Goal: Find specific page/section

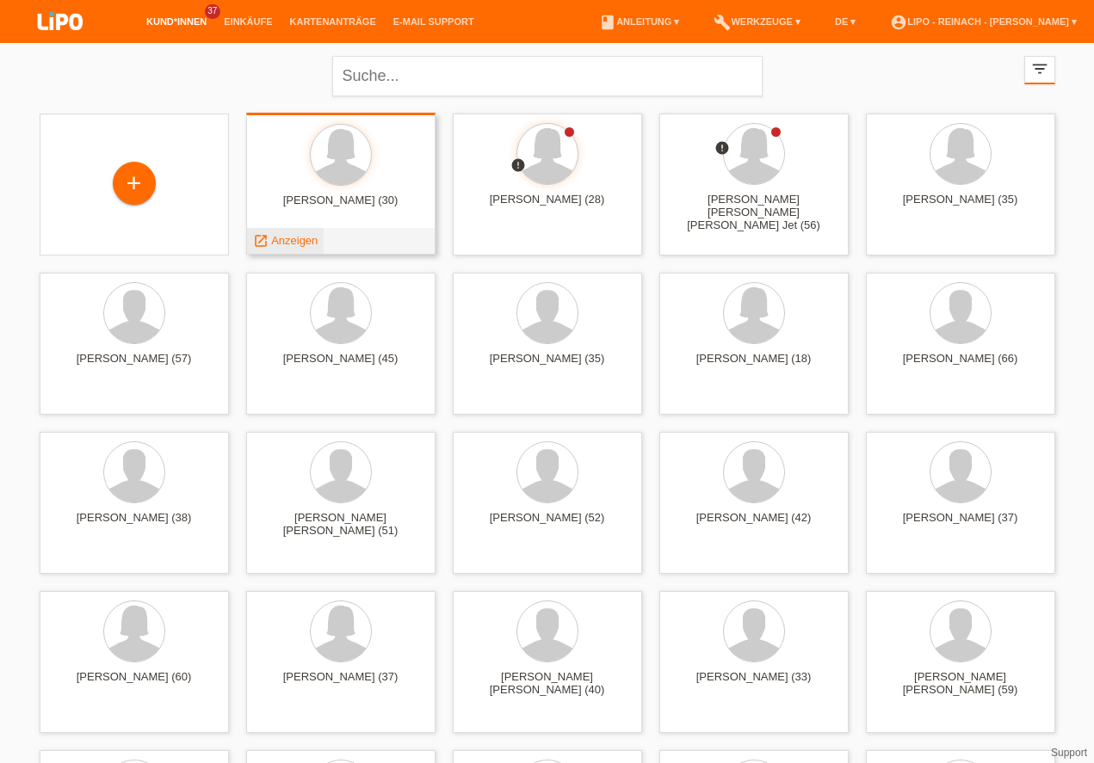
click at [287, 243] on span "Anzeigen" at bounding box center [294, 240] width 46 height 13
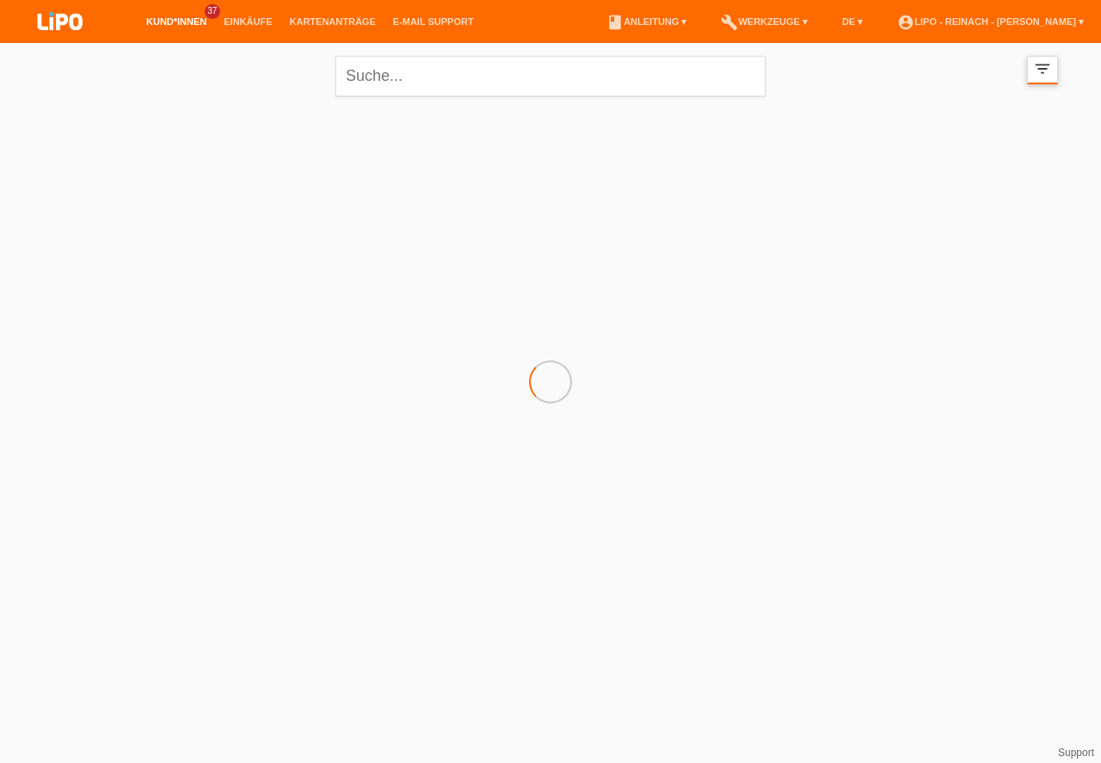
click at [1048, 73] on icon "filter_list" at bounding box center [1042, 68] width 19 height 19
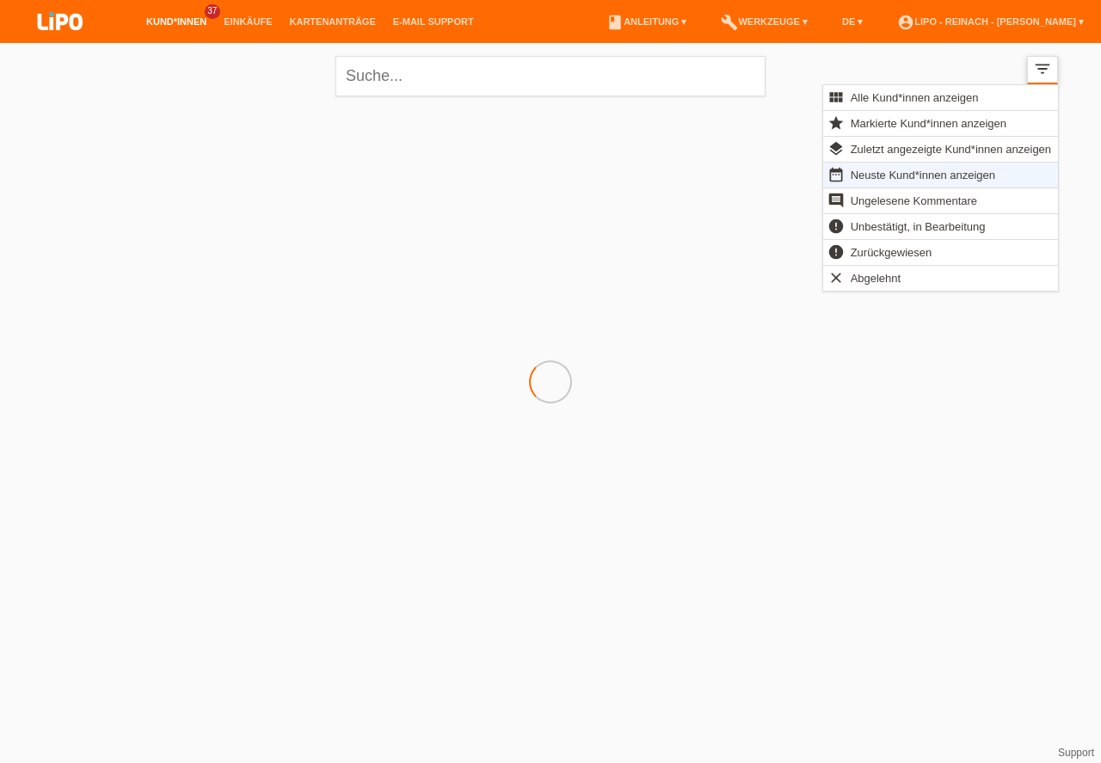
click at [1048, 73] on icon "filter_list" at bounding box center [1042, 68] width 19 height 19
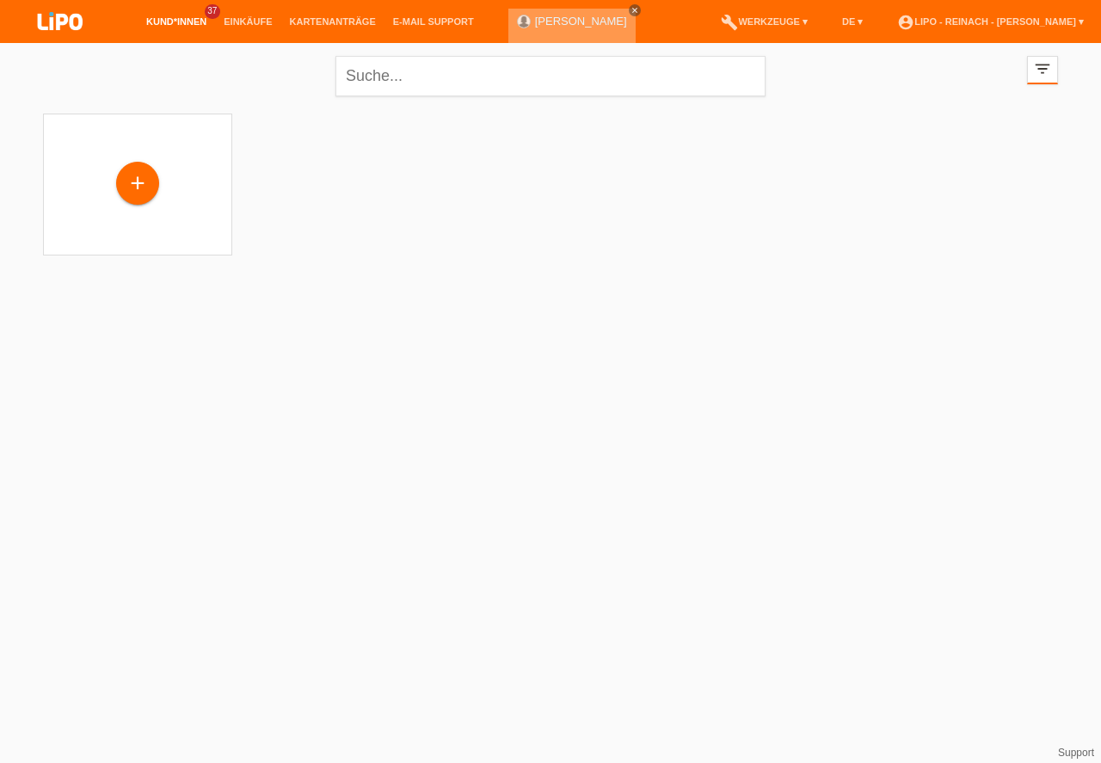
click at [631, 9] on icon "close" at bounding box center [635, 10] width 9 height 9
click at [631, 10] on icon "close" at bounding box center [635, 10] width 9 height 9
click at [330, 16] on li "Kartenanträge" at bounding box center [332, 22] width 103 height 44
click at [312, 16] on li "Kartenanträge" at bounding box center [332, 22] width 103 height 44
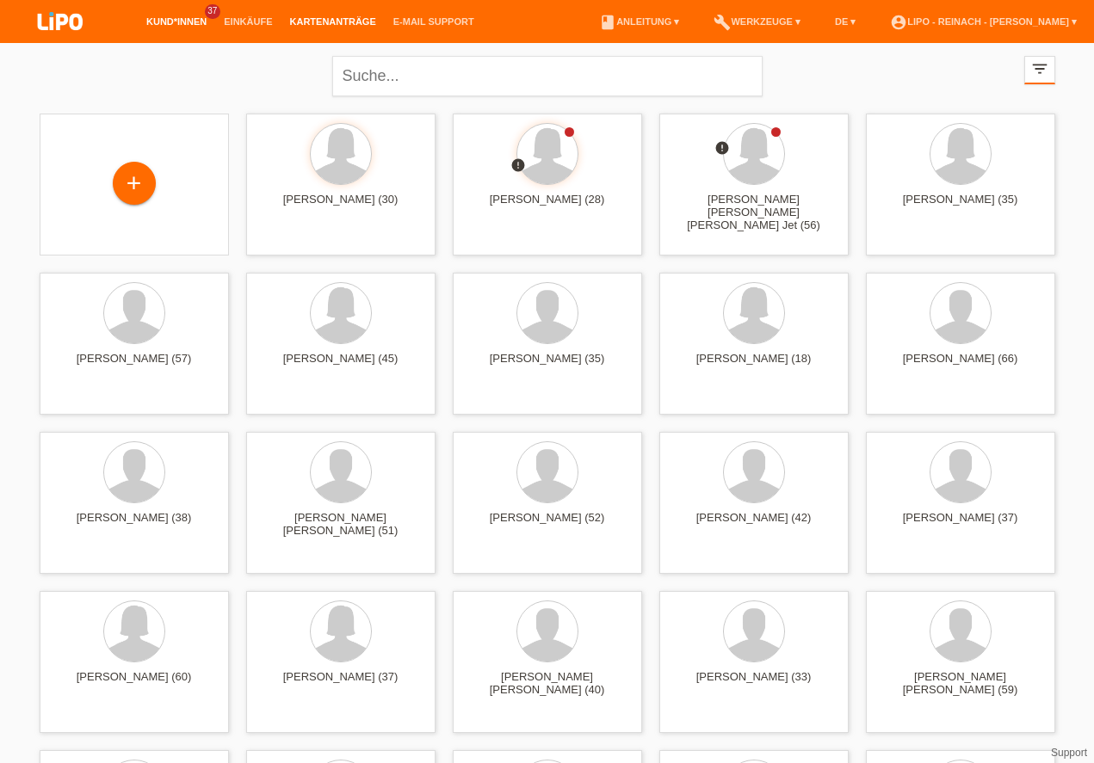
click at [318, 24] on link "Kartenanträge" at bounding box center [332, 21] width 103 height 10
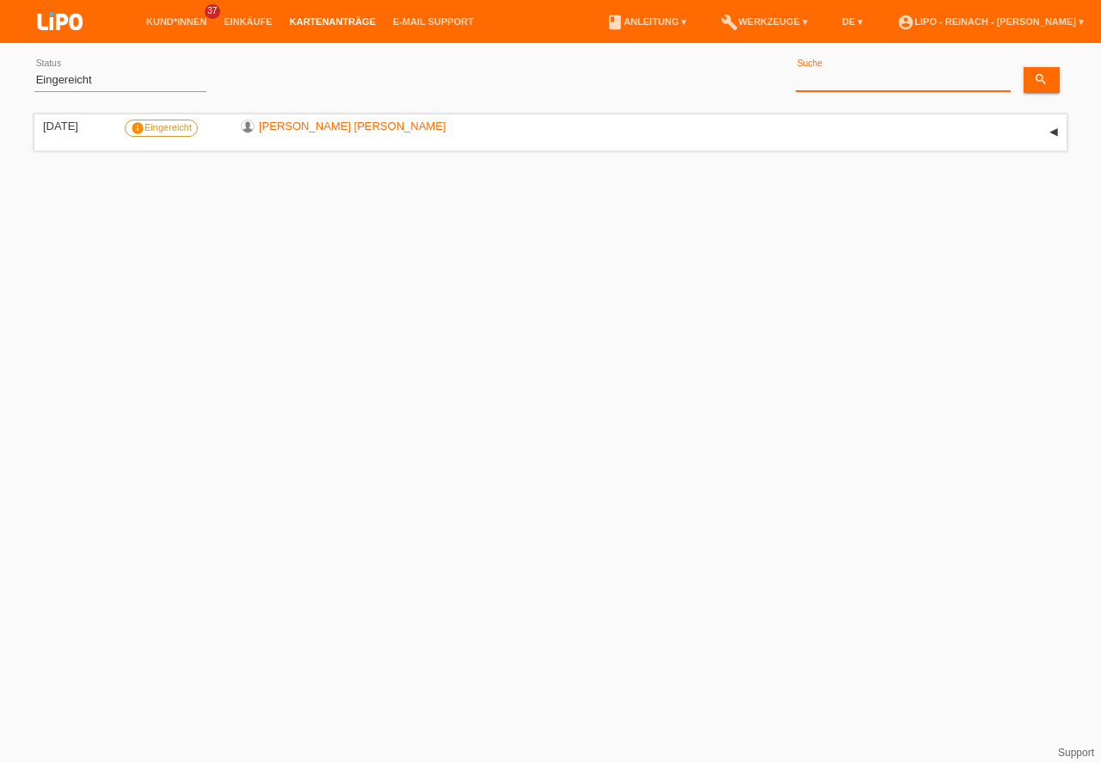
click at [847, 82] on input at bounding box center [903, 81] width 215 height 22
click at [331, 125] on link "Mohammad Sohail Shaikh" at bounding box center [352, 126] width 187 height 13
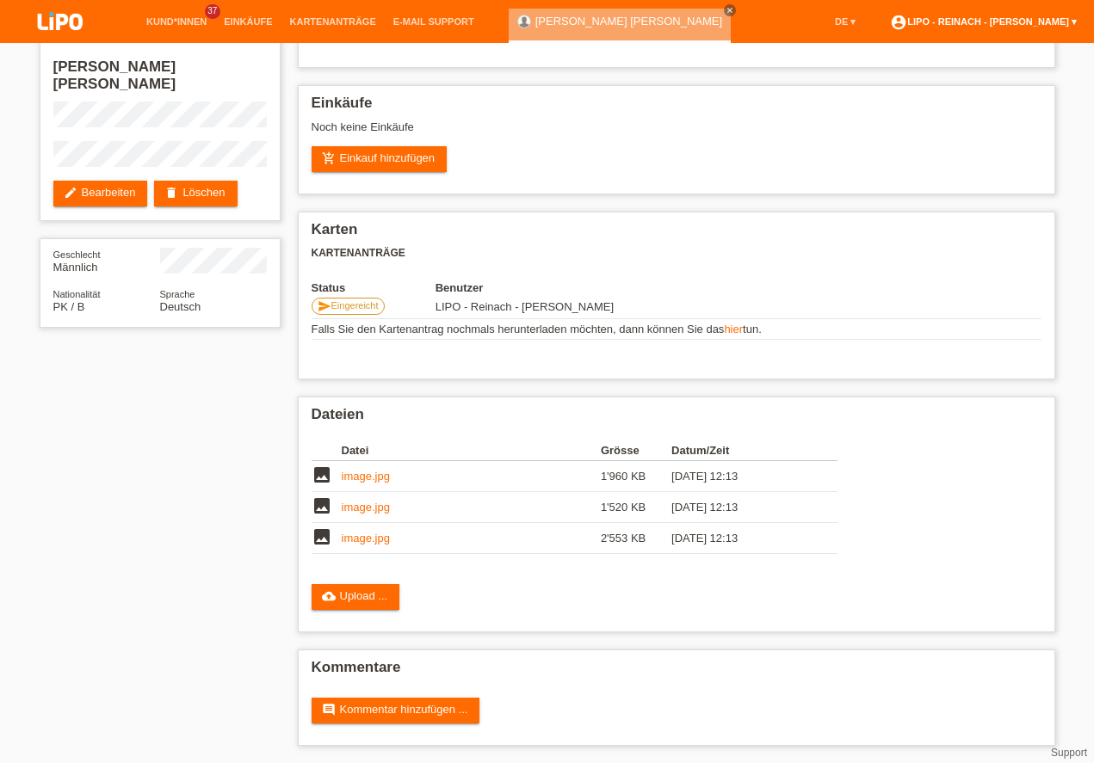
click at [978, 20] on link "account_circle LIPO - Reinach - Thomas Bauer ▾" at bounding box center [983, 21] width 204 height 10
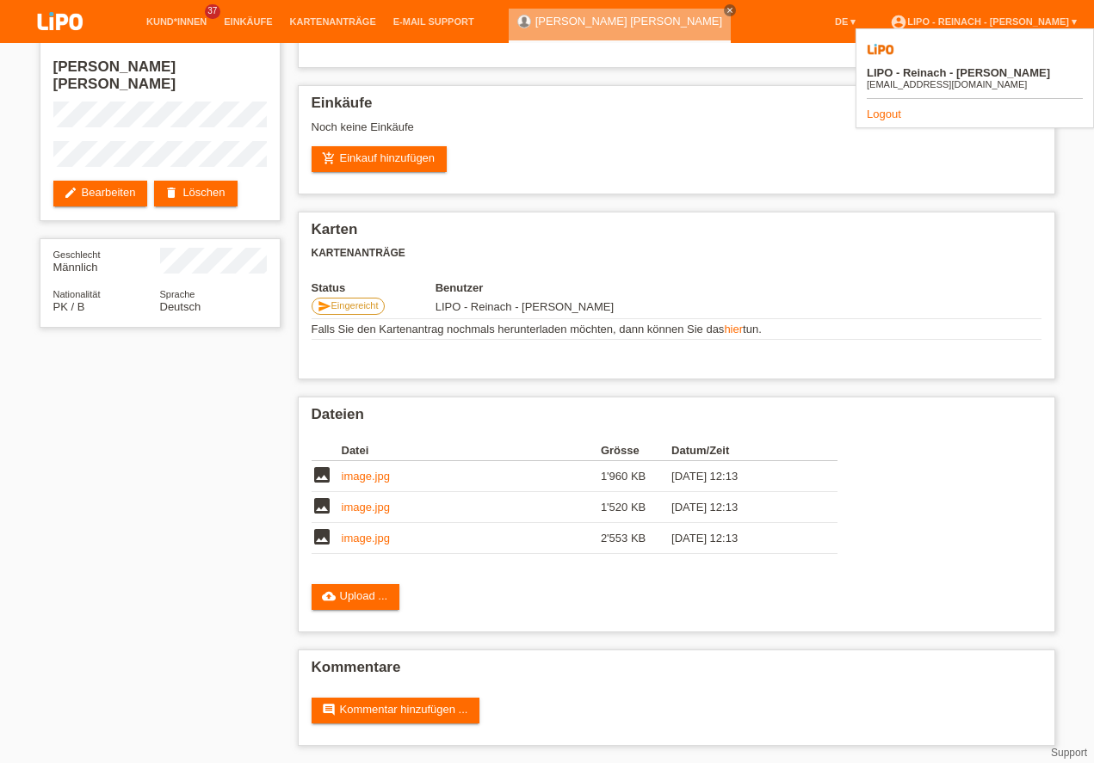
click at [878, 108] on link "Logout" at bounding box center [883, 114] width 34 height 13
